Goal: Task Accomplishment & Management: Manage account settings

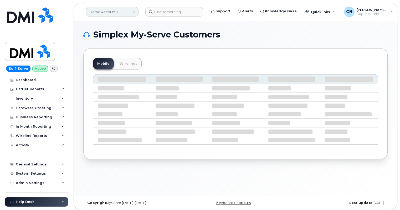
click at [116, 9] on link "Demo Account 1" at bounding box center [112, 11] width 53 height 9
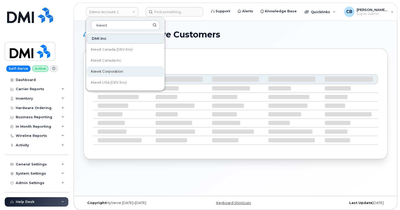
type input "kiewit"
click at [103, 70] on span "Kiewit Corporation" at bounding box center [107, 71] width 32 height 5
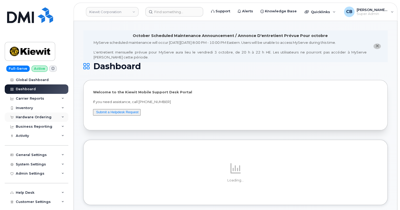
click at [22, 116] on div "Hardware Ordering" at bounding box center [34, 117] width 36 height 4
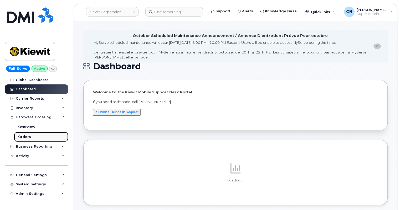
click at [23, 137] on div "Orders" at bounding box center [24, 137] width 13 height 5
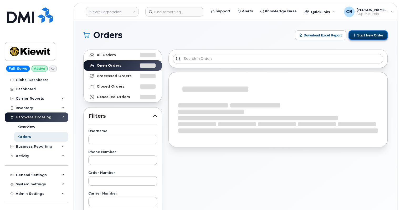
click at [377, 33] on button "Start New Order" at bounding box center [367, 35] width 39 height 10
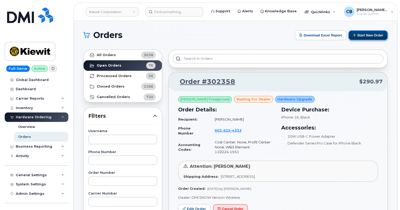
click at [364, 35] on button "Start New Order" at bounding box center [367, 35] width 39 height 10
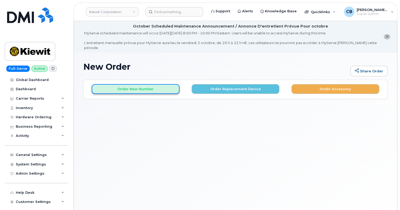
click at [118, 87] on button "Order New Number" at bounding box center [136, 89] width 88 height 10
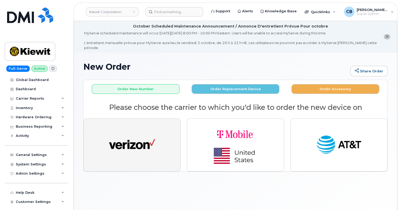
click at [130, 147] on img "button" at bounding box center [132, 145] width 46 height 24
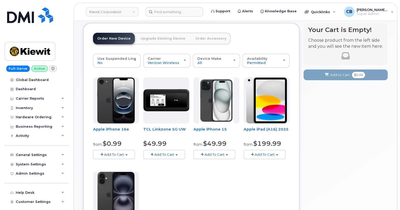
scroll to position [48, 0]
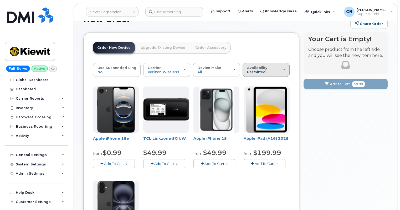
click at [260, 70] on span "Permitted" at bounding box center [256, 72] width 19 height 4
click at [255, 88] on div "All" at bounding box center [269, 91] width 50 height 6
click at [265, 66] on div "Availability Permitted All" at bounding box center [266, 70] width 38 height 8
click at [251, 88] on label "All" at bounding box center [249, 91] width 11 height 6
click at [0, 0] on input "All" at bounding box center [0, 0] width 0 height 0
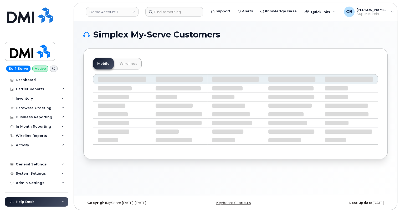
click at [97, 17] on div "Demo Account 1" at bounding box center [112, 12] width 58 height 11
click at [101, 12] on link "Demo Account 1" at bounding box center [112, 11] width 53 height 9
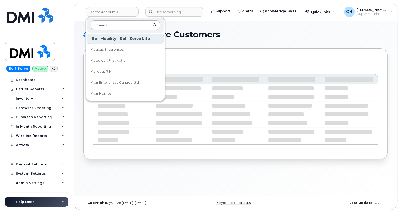
click at [100, 24] on input at bounding box center [125, 24] width 69 height 9
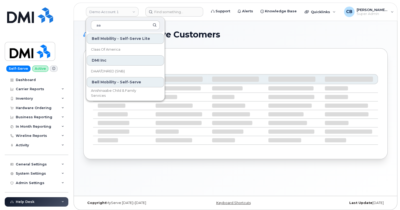
type input "aa"
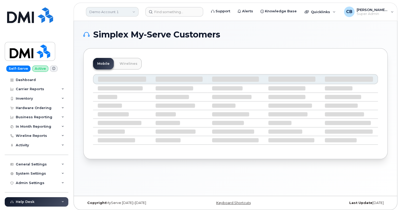
click at [103, 7] on link "Demo Account 1" at bounding box center [112, 11] width 53 height 9
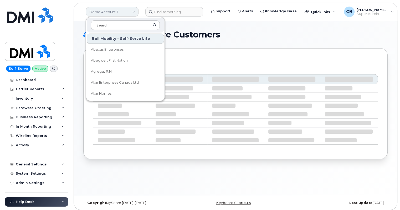
click at [102, 15] on link "Demo Account 1" at bounding box center [112, 11] width 53 height 9
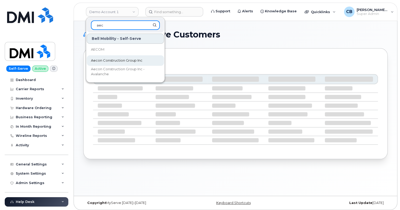
type input "aec"
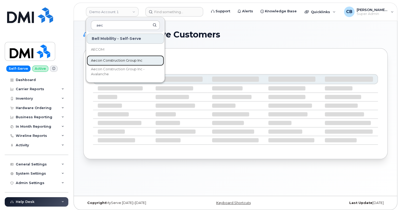
click at [99, 60] on span "Aecon Construction Group Inc" at bounding box center [116, 60] width 51 height 5
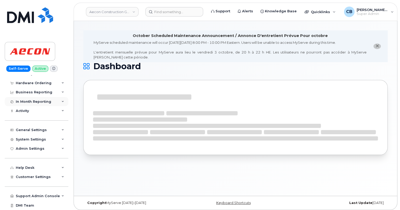
scroll to position [34, 0]
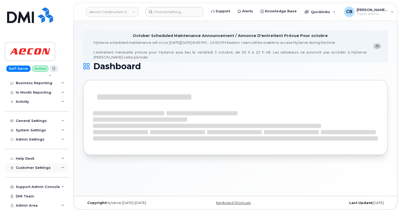
click at [61, 169] on icon at bounding box center [62, 168] width 3 height 3
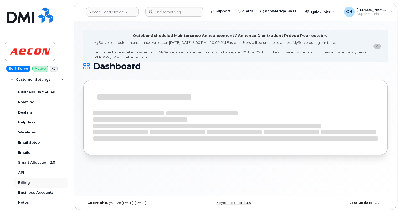
scroll to position [82, 0]
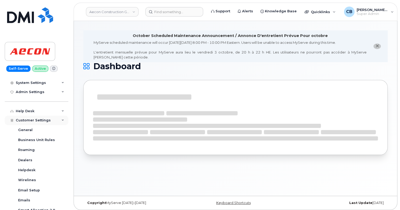
click at [63, 119] on div "Customer Settings" at bounding box center [37, 120] width 64 height 9
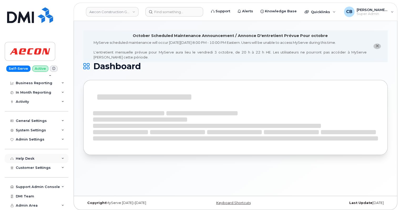
click at [61, 156] on div "Help Desk" at bounding box center [37, 158] width 64 height 9
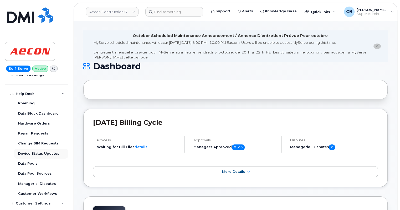
scroll to position [82, 0]
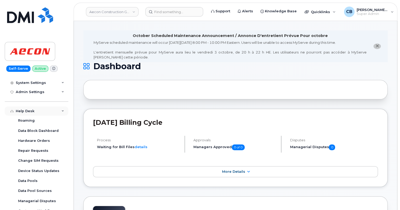
click at [61, 110] on icon at bounding box center [62, 111] width 3 height 3
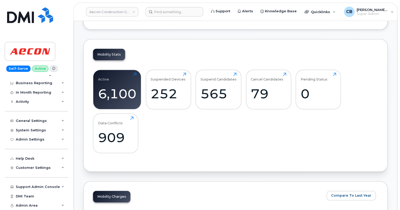
scroll to position [191, 0]
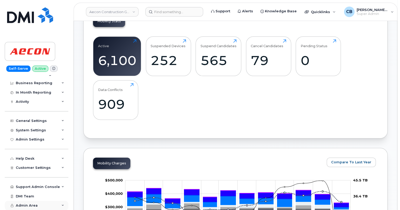
click at [61, 205] on icon at bounding box center [62, 206] width 3 height 3
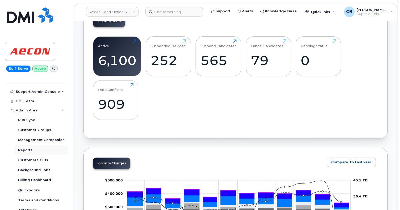
scroll to position [134, 0]
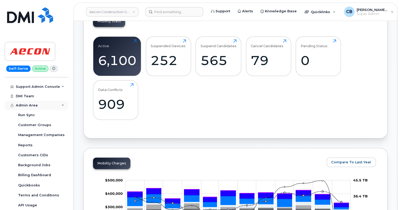
click at [61, 105] on icon at bounding box center [62, 105] width 3 height 3
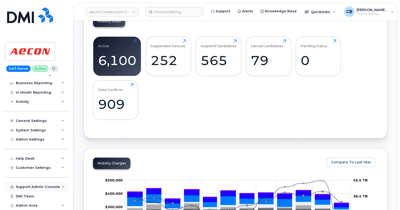
click at [61, 186] on icon at bounding box center [62, 187] width 3 height 3
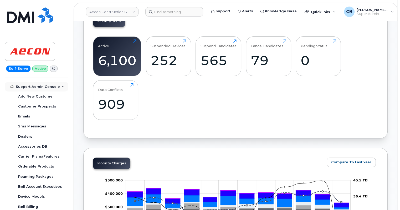
click at [59, 85] on div "Support Admin Console" at bounding box center [37, 86] width 64 height 9
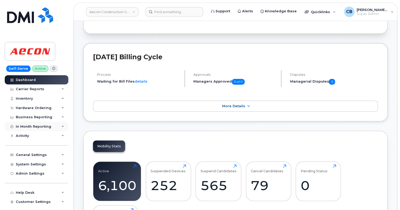
scroll to position [48, 0]
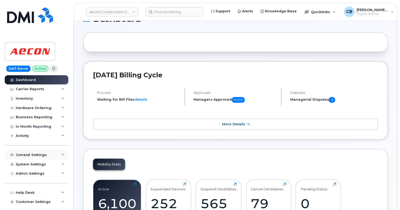
click at [61, 154] on icon at bounding box center [62, 155] width 3 height 3
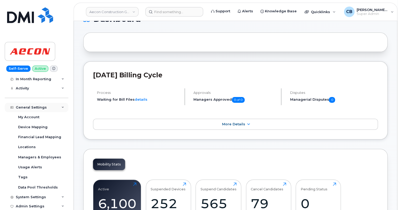
click at [61, 106] on icon at bounding box center [62, 107] width 3 height 3
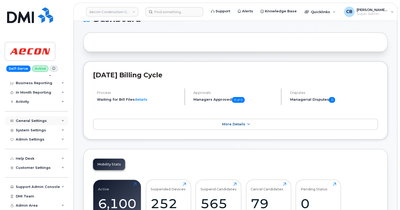
scroll to position [34, 0]
click at [61, 140] on icon at bounding box center [62, 139] width 3 height 3
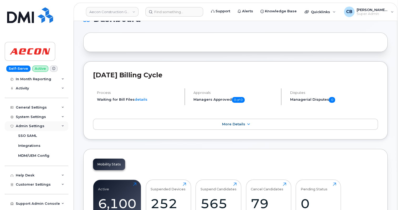
click at [61, 126] on icon at bounding box center [62, 126] width 3 height 3
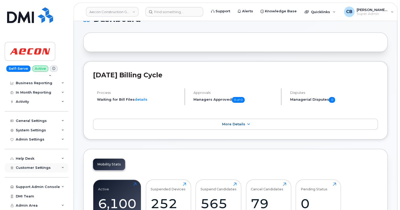
click at [63, 166] on div "Customer Settings" at bounding box center [37, 167] width 64 height 9
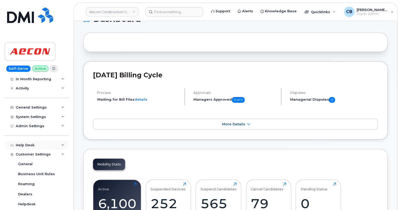
scroll to position [95, 0]
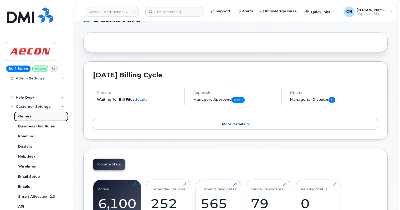
click at [26, 116] on div "General" at bounding box center [25, 116] width 14 height 5
click at [24, 116] on div "General" at bounding box center [25, 116] width 14 height 5
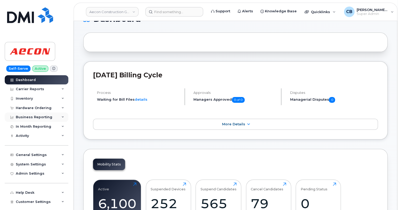
scroll to position [48, 0]
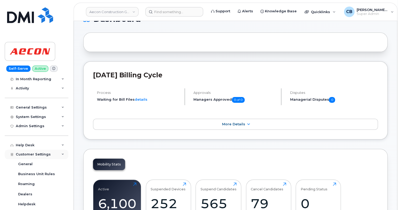
click at [62, 153] on icon at bounding box center [62, 154] width 3 height 3
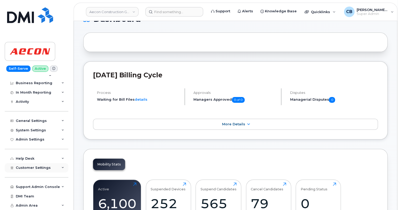
click at [62, 167] on icon at bounding box center [62, 168] width 3 height 3
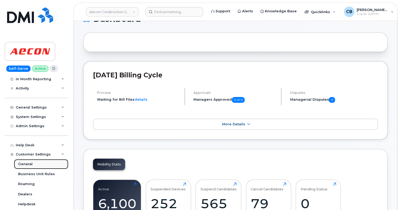
click at [25, 163] on div "General" at bounding box center [25, 164] width 14 height 5
click at [31, 156] on span "Customer Settings" at bounding box center [33, 155] width 35 height 4
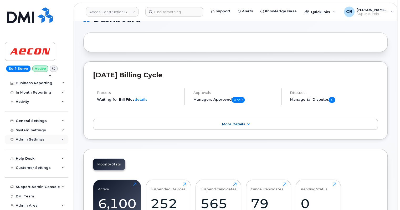
click at [62, 139] on icon at bounding box center [62, 139] width 3 height 3
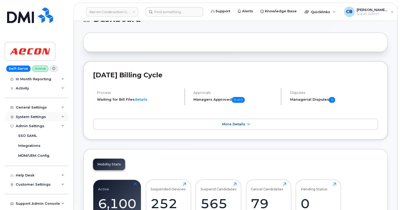
click at [60, 118] on div "System Settings" at bounding box center [37, 116] width 64 height 9
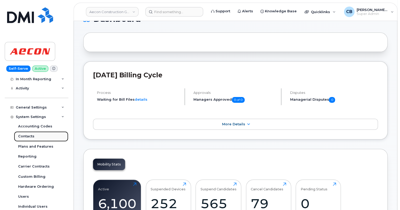
click at [28, 137] on div "Contacts" at bounding box center [26, 136] width 16 height 5
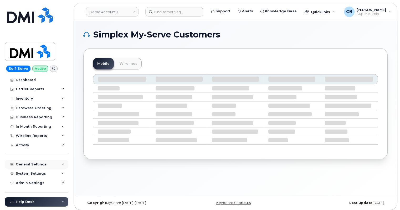
click at [63, 164] on icon at bounding box center [62, 164] width 3 height 3
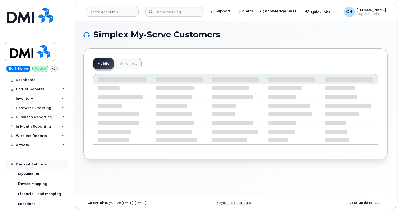
click at [62, 164] on icon at bounding box center [62, 164] width 3 height 3
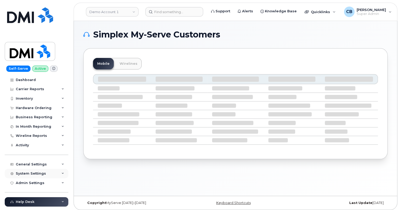
click at [60, 173] on div "System Settings" at bounding box center [37, 173] width 64 height 9
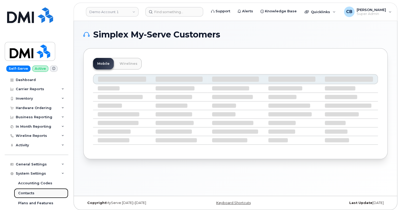
click at [23, 196] on link "Contacts" at bounding box center [41, 194] width 54 height 10
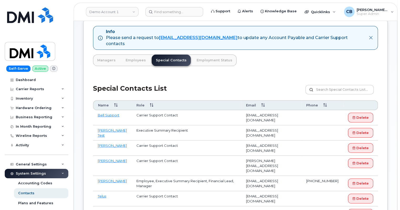
scroll to position [95, 0]
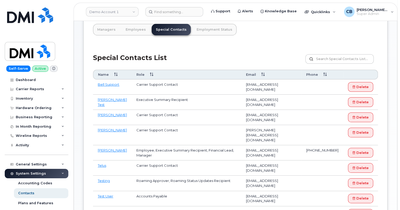
click at [61, 173] on icon at bounding box center [62, 174] width 3 height 3
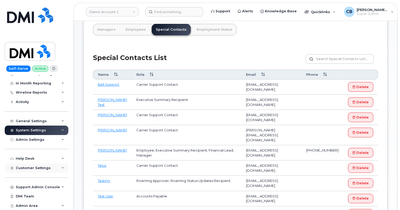
click at [61, 168] on icon at bounding box center [62, 168] width 3 height 3
click at [29, 178] on div "General" at bounding box center [25, 178] width 14 height 5
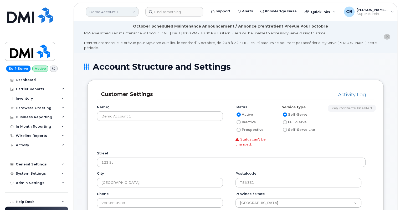
click at [120, 10] on link "Demo Account 1" at bounding box center [112, 11] width 53 height 9
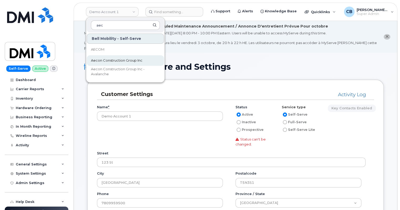
type input "aec"
click at [102, 58] on link "Aecon Construction Group Inc" at bounding box center [125, 60] width 77 height 11
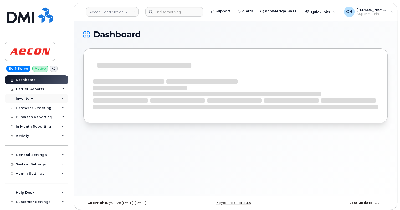
scroll to position [34, 0]
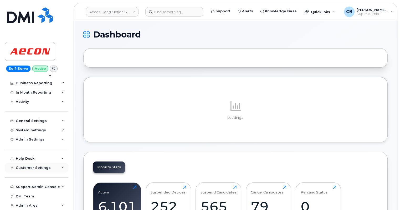
click at [62, 167] on icon at bounding box center [62, 168] width 3 height 3
click at [26, 179] on div "General" at bounding box center [25, 177] width 14 height 5
